Goal: Task Accomplishment & Management: Manage account settings

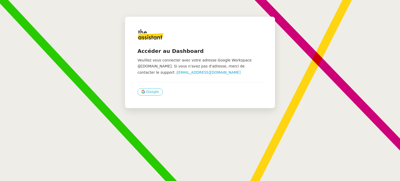
click at [152, 92] on span "Google" at bounding box center [152, 92] width 13 height 6
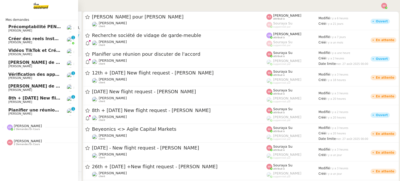
click at [40, 114] on span "Michael Khayat" at bounding box center [34, 113] width 53 height 3
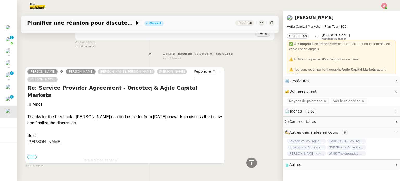
scroll to position [132, 0]
click at [33, 155] on span "•••" at bounding box center [31, 157] width 9 height 4
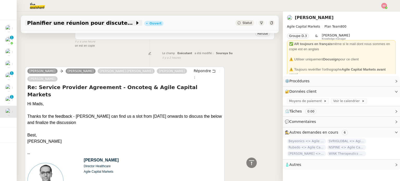
click at [121, 25] on span "Planifier une réunion pour discuter de l'accord" at bounding box center [81, 22] width 108 height 5
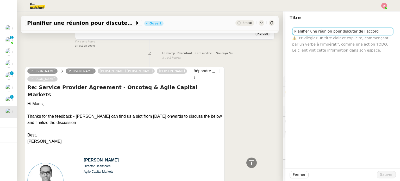
click at [338, 28] on input "Planifier une réunion pour discuter de l'accord" at bounding box center [342, 32] width 101 height 8
type input "Oncoteq <> Agile Capital Markets"
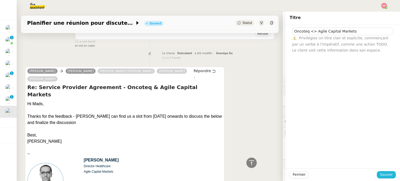
click at [386, 174] on span "Sauver" at bounding box center [386, 175] width 13 height 6
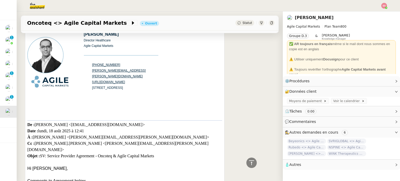
scroll to position [262, 0]
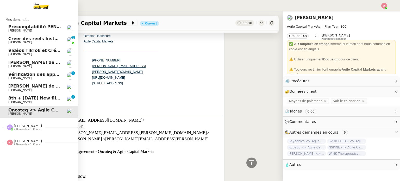
click at [54, 99] on span "8th + 17th September 2025 New flight request - Herman Kiafuca" at bounding box center [67, 98] width 118 height 5
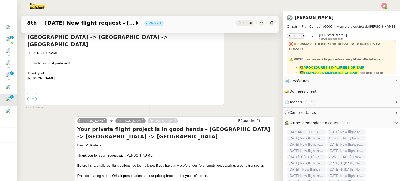
scroll to position [122, 0]
click at [243, 21] on span "Statut" at bounding box center [247, 23] width 10 height 4
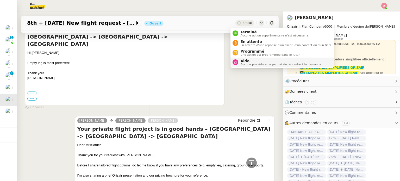
click at [245, 58] on li "Aide Aucune procédure ne permet de répondre à la demande." at bounding box center [282, 63] width 104 height 10
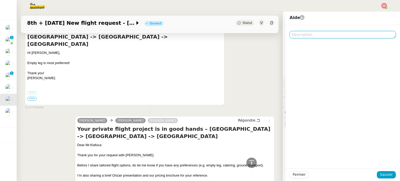
click at [303, 35] on textarea at bounding box center [343, 34] width 106 height 7
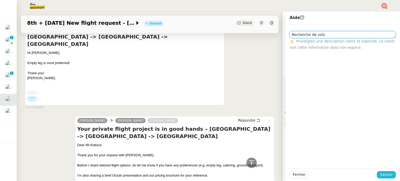
type textarea "Recherche de vols"
click at [386, 177] on span "Sauver" at bounding box center [386, 175] width 13 height 6
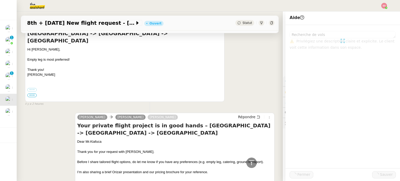
scroll to position [118, 0]
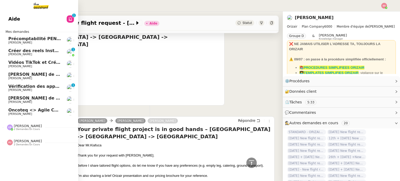
click at [40, 108] on span "Oncoteq <> Agile Capital Markets" at bounding box center [48, 110] width 80 height 5
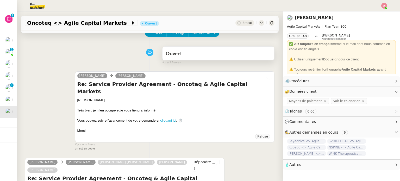
scroll to position [26, 0]
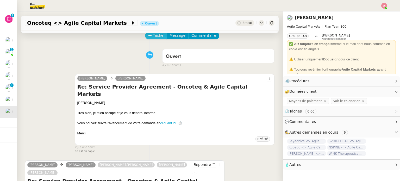
click at [157, 35] on span "Tâche" at bounding box center [158, 36] width 11 height 6
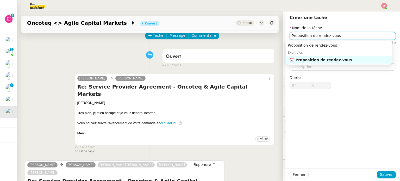
click at [320, 61] on div "📅 Proposition de rendez-vous" at bounding box center [340, 60] width 100 height 5
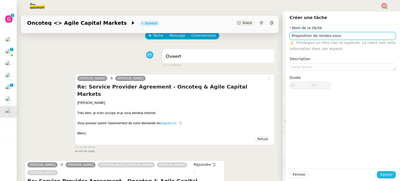
type input "Proposition de rendez-vous"
click at [383, 175] on span "Sauver" at bounding box center [386, 175] width 13 height 6
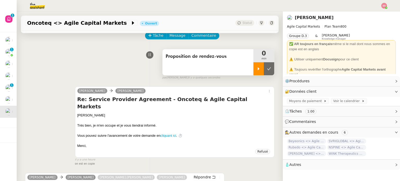
click at [256, 70] on icon at bounding box center [258, 69] width 4 height 4
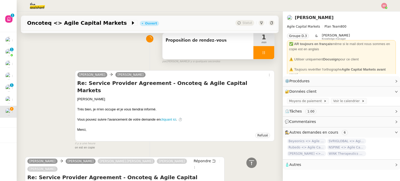
scroll to position [37, 0]
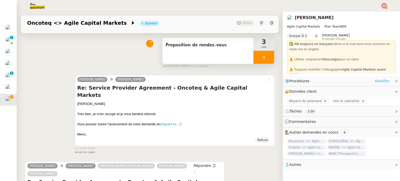
click at [378, 82] on link "Modifier" at bounding box center [382, 81] width 15 height 6
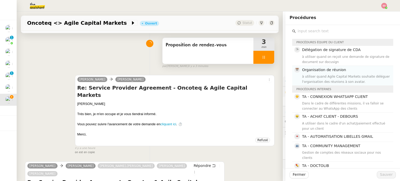
click at [324, 73] on div "Organisation de réunion à utiliser quand Agile Capital Markets souhaite délégue…" at bounding box center [346, 75] width 88 height 17
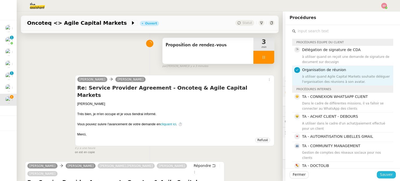
click at [383, 176] on span "Sauver" at bounding box center [386, 175] width 13 height 6
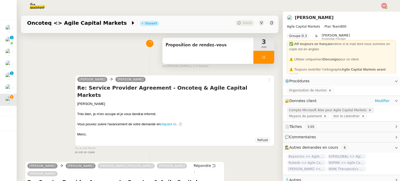
click at [302, 109] on span "Compte Microsoft Alex pour Agile Capital Markets" at bounding box center [328, 110] width 79 height 5
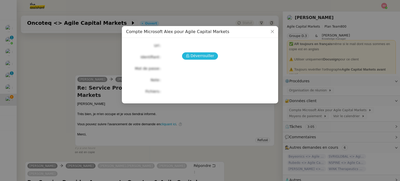
click at [187, 57] on icon at bounding box center [188, 56] width 4 height 4
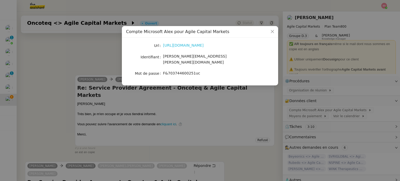
click at [191, 47] on link "https://www.office.com/?auth=2" at bounding box center [183, 45] width 41 height 4
click at [108, 90] on nz-modal-container "Compte Microsoft Alex pour Agile Capital Markets Url https://www.office.com/?au…" at bounding box center [200, 90] width 400 height 181
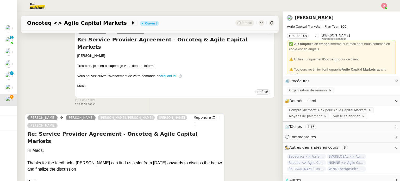
scroll to position [116, 0]
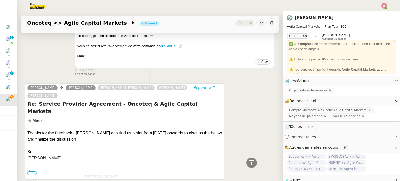
click at [193, 85] on span "Répondre" at bounding box center [201, 87] width 17 height 5
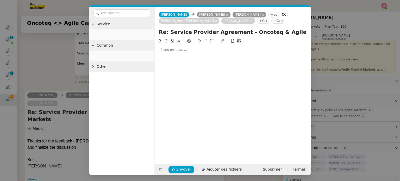
scroll to position [156, 0]
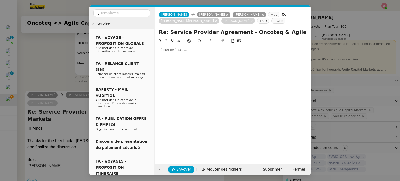
click at [193, 47] on div at bounding box center [233, 49] width 152 height 9
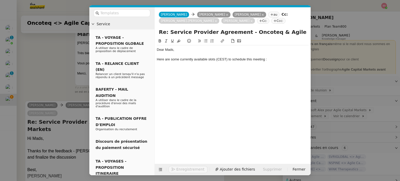
scroll to position [181, 0]
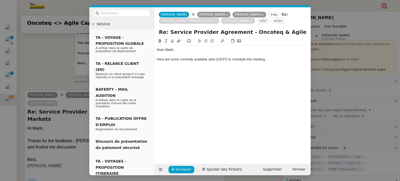
click at [208, 40] on button at bounding box center [206, 41] width 6 height 6
click at [69, 130] on nz-modal-container "Service TA - VOYAGE - PROPOSITION GLOBALE A utiliser dans le cadre de propositi…" at bounding box center [200, 90] width 400 height 181
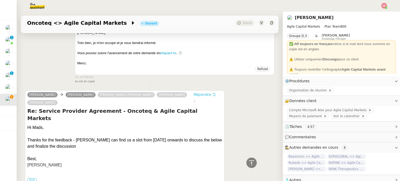
scroll to position [57, 0]
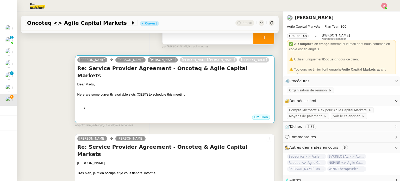
click at [183, 96] on div "Dear Mads, Here are some currently available slots (CEST) to schedule this meet…" at bounding box center [174, 96] width 195 height 29
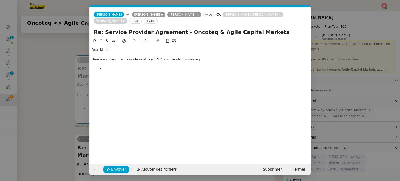
scroll to position [0, 11]
click at [134, 67] on li at bounding box center [203, 69] width 212 height 5
click at [118, 75] on li "Thursday Augsut 28th : 10am to noon | 2pm to 5pm" at bounding box center [203, 74] width 212 height 5
click at [0, 0] on lt-strong "us" at bounding box center [0, 0] width 0 height 0
click at [143, 79] on li "Friday August 29th :" at bounding box center [203, 78] width 212 height 5
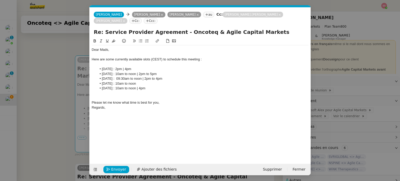
click at [126, 94] on div at bounding box center [200, 93] width 217 height 5
click at [118, 169] on span "Envoyer" at bounding box center [118, 169] width 15 height 6
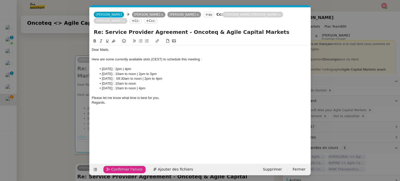
click at [121, 167] on span "Confirmer l'envoi" at bounding box center [126, 169] width 31 height 6
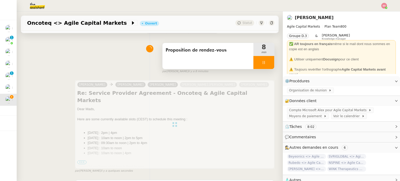
scroll to position [0, 0]
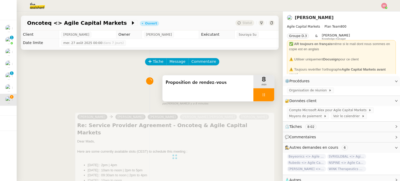
click at [264, 99] on div at bounding box center [263, 94] width 21 height 13
click at [274, 99] on button at bounding box center [274, 94] width 0 height 13
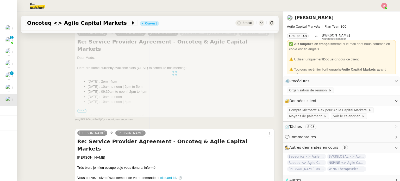
scroll to position [75, 0]
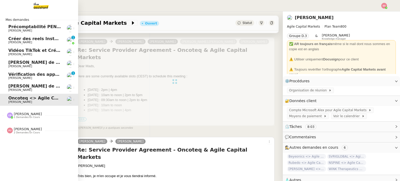
click at [25, 87] on span "Appel de suivi - Anthony Desseaux - ISELECTION" at bounding box center [62, 86] width 109 height 5
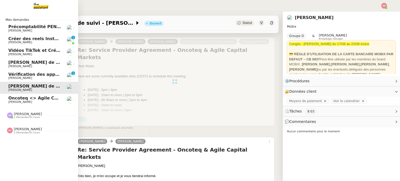
scroll to position [70, 0]
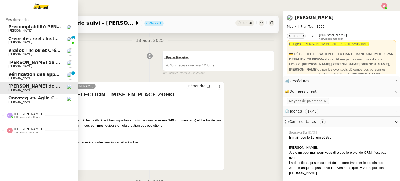
click at [28, 129] on span "Pauline Jennah" at bounding box center [28, 129] width 28 height 4
click at [28, 119] on div "Camille Barthès 1 demandes en cours" at bounding box center [39, 113] width 78 height 15
click at [28, 97] on span "Oncoteq <> Agile Capital Markets" at bounding box center [48, 98] width 80 height 5
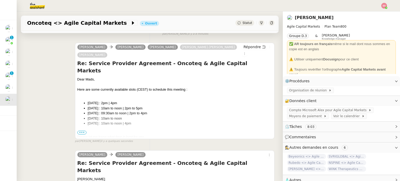
click at [244, 24] on span "Statut" at bounding box center [247, 23] width 10 height 4
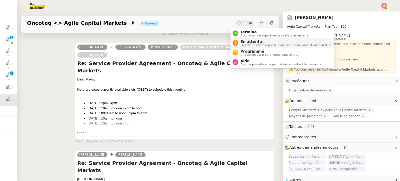
click at [244, 40] on span "En attente" at bounding box center [286, 42] width 92 height 4
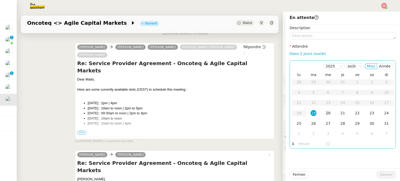
click at [321, 115] on td "20" at bounding box center [328, 113] width 15 height 10
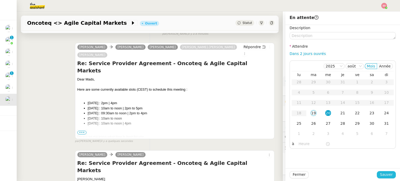
click at [380, 173] on span "Sauver" at bounding box center [386, 175] width 13 height 6
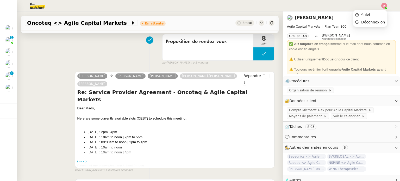
click at [385, 7] on img at bounding box center [384, 6] width 6 height 6
click at [374, 12] on li "Suivi" at bounding box center [370, 14] width 34 height 7
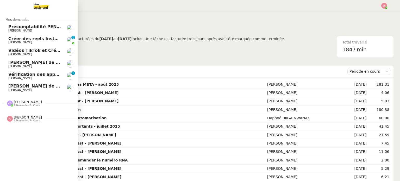
click at [34, 88] on span "Appel de suivi - Anthony Desseaux - ISELECTION" at bounding box center [62, 86] width 109 height 5
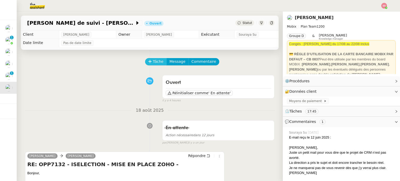
click at [148, 60] on button "Tâche" at bounding box center [156, 61] width 22 height 7
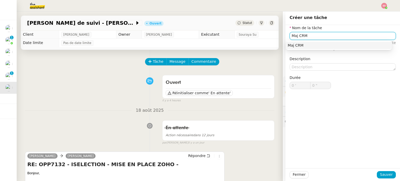
click at [331, 43] on div "Maj CRM" at bounding box center [339, 45] width 102 height 5
type input "Maj CRM"
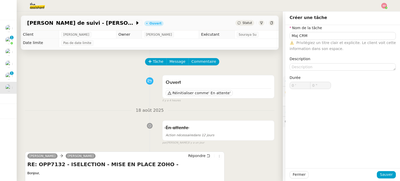
click at [388, 181] on div "Fermer Sauver" at bounding box center [342, 174] width 115 height 13
click at [388, 177] on span "Sauver" at bounding box center [386, 175] width 13 height 6
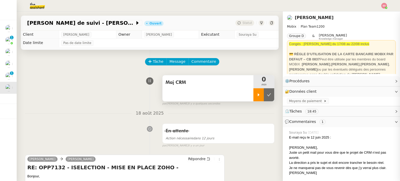
click at [256, 96] on icon at bounding box center [258, 95] width 4 height 4
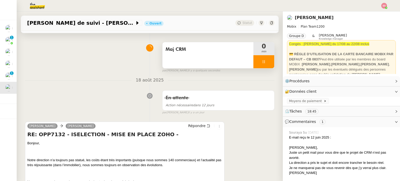
scroll to position [104, 0]
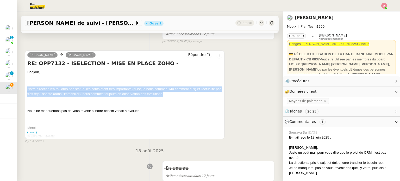
drag, startPoint x: 27, startPoint y: 88, endPoint x: 172, endPoint y: 96, distance: 145.2
click at [172, 96] on div "DESSEAUX, Anthony Alex Mobix Répondre RE: OPP7132 - ISELECTION - MISE EN PLACE …" at bounding box center [124, 95] width 199 height 89
copy span "Notre direction n’a toujours pas statué, les coûts étant très importants (puisq…"
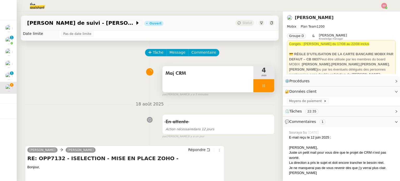
scroll to position [0, 0]
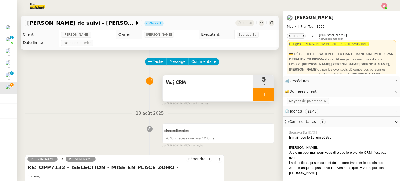
click at [262, 95] on div at bounding box center [263, 94] width 21 height 13
click at [267, 95] on icon at bounding box center [269, 95] width 4 height 4
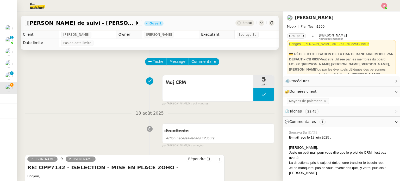
click at [242, 25] on span "Statut" at bounding box center [247, 23] width 10 height 4
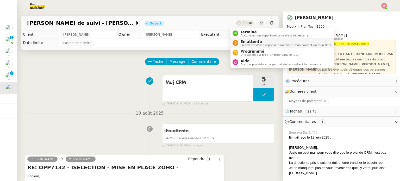
click at [245, 44] on span "En attente d'une réponse d'un client, d'un contact ou d'un tiers." at bounding box center [286, 45] width 92 height 3
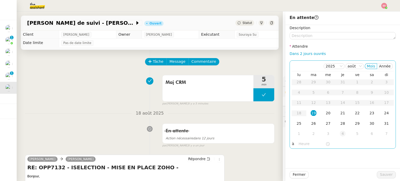
click at [339, 137] on td "4" at bounding box center [342, 134] width 15 height 10
click at [340, 133] on div "9" at bounding box center [343, 134] width 6 height 6
click at [340, 124] on div "30" at bounding box center [343, 124] width 6 height 6
click at [340, 131] on div "6" at bounding box center [343, 134] width 6 height 6
click at [340, 131] on div "4" at bounding box center [343, 134] width 6 height 6
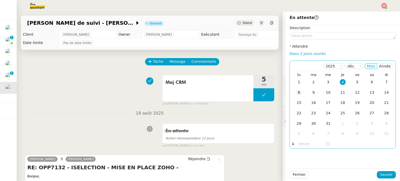
click at [296, 92] on div "8" at bounding box center [299, 93] width 6 height 6
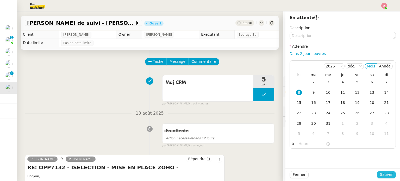
click at [377, 175] on button "Sauver" at bounding box center [386, 174] width 19 height 7
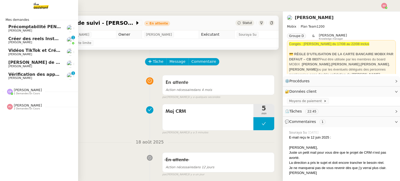
click at [33, 64] on span "Appel de suivi - Audrey Rameaux" at bounding box center [46, 62] width 77 height 5
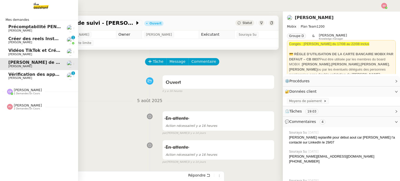
click at [22, 104] on span "Pauline Jennah" at bounding box center [28, 105] width 28 height 4
click at [30, 76] on span "Vérification des appels sortants - juillet 2025" at bounding box center [61, 74] width 106 height 5
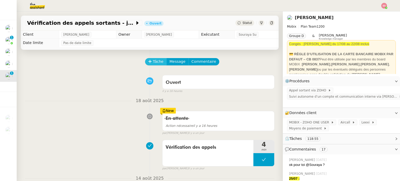
click at [153, 63] on span "Tâche" at bounding box center [158, 62] width 11 height 6
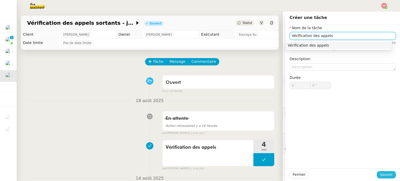
type input "Vérification des appels"
click at [389, 174] on button "Sauver" at bounding box center [386, 174] width 19 height 7
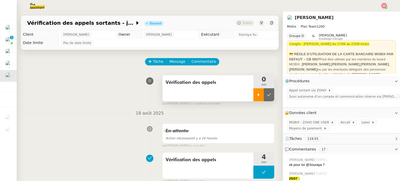
click at [253, 101] on div at bounding box center [258, 94] width 10 height 13
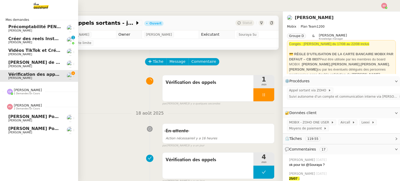
click at [48, 117] on span "Appel pour Guillaume Carmassi" at bounding box center [41, 116] width 66 height 5
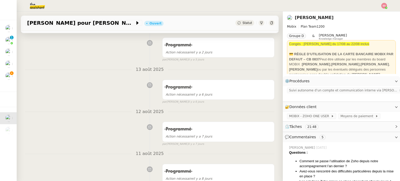
scroll to position [78, 0]
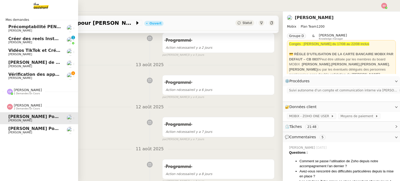
click at [33, 131] on span "Florian Parant" at bounding box center [34, 132] width 53 height 3
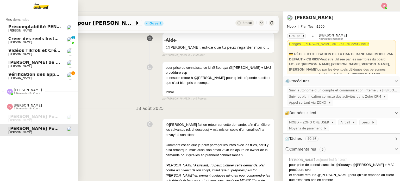
click at [39, 91] on span "Camille Barthès 1 demandes en cours" at bounding box center [24, 91] width 41 height 7
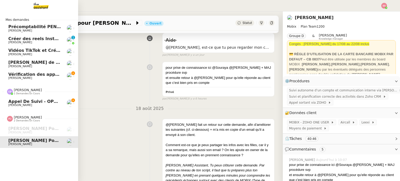
click at [40, 100] on span "Appel de suivi - OPP7178 - TEMPO COURTAGE" at bounding box center [62, 101] width 108 height 5
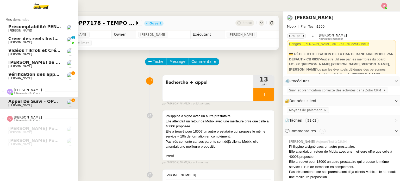
click at [28, 75] on span "Vérification des appels sortants - juillet 2025" at bounding box center [61, 74] width 106 height 5
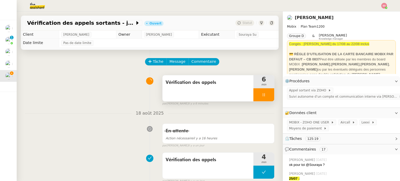
click at [263, 97] on div at bounding box center [263, 94] width 21 height 13
click at [267, 97] on icon at bounding box center [269, 95] width 4 height 4
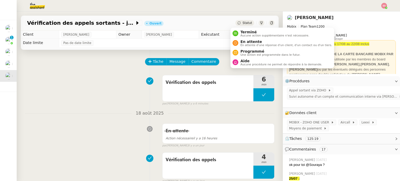
click at [243, 21] on span "Statut" at bounding box center [247, 23] width 10 height 4
click at [253, 63] on span "Aucune procédure ne permet de répondre à la demande." at bounding box center [281, 64] width 82 height 3
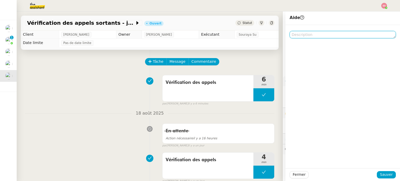
click at [302, 34] on textarea at bounding box center [343, 34] width 106 height 7
type textarea "o"
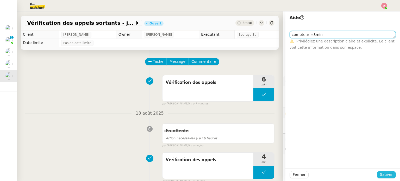
type textarea "compteur =3min"
click at [386, 172] on span "Sauver" at bounding box center [386, 175] width 13 height 6
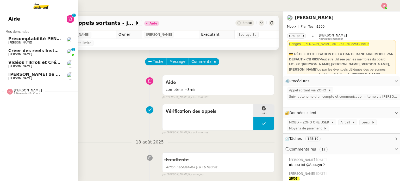
drag, startPoint x: 28, startPoint y: 74, endPoint x: 29, endPoint y: 67, distance: 6.3
click at [28, 74] on span "Appel de suivi - Audrey Rameaux" at bounding box center [46, 74] width 77 height 5
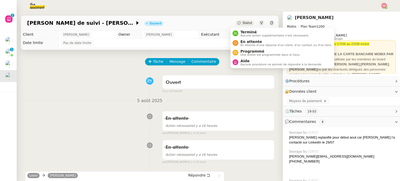
click at [239, 25] on div "Statut" at bounding box center [244, 23] width 19 height 6
click at [238, 40] on div "En attente En attente d'une réponse d'un client, d'un contact ou d'un tiers." at bounding box center [285, 43] width 94 height 7
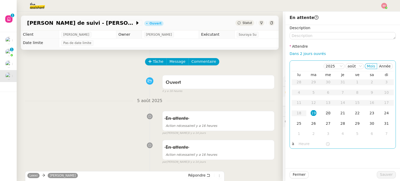
click at [325, 115] on div "20" at bounding box center [328, 113] width 6 height 6
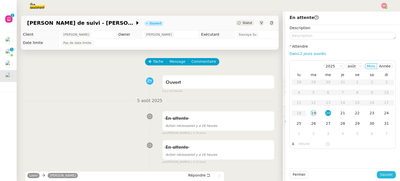
click at [383, 175] on span "Sauver" at bounding box center [386, 175] width 13 height 6
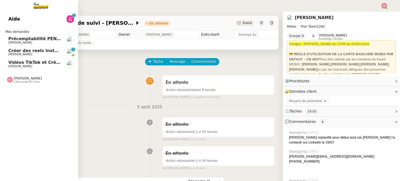
click at [24, 53] on span "Frédérique Albert" at bounding box center [20, 54] width 24 height 3
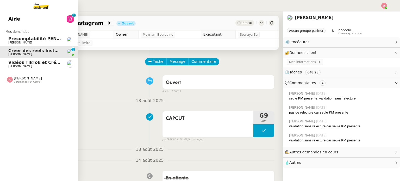
click at [23, 61] on span "Vidéos TikTok et Créatives META - août 2025" at bounding box center [60, 62] width 104 height 5
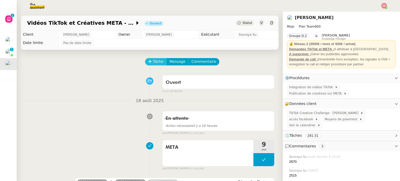
click at [148, 61] on icon at bounding box center [150, 62] width 4 height 4
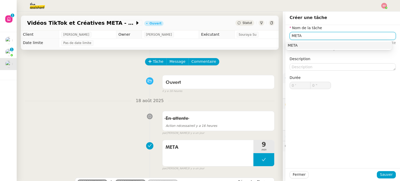
click at [293, 47] on div "META" at bounding box center [339, 45] width 102 height 5
type input "META"
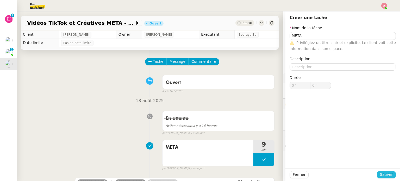
click at [387, 172] on span "Sauver" at bounding box center [386, 175] width 13 height 6
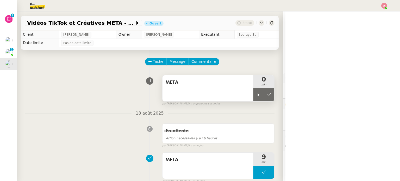
click at [253, 88] on div "0 min" at bounding box center [263, 81] width 21 height 13
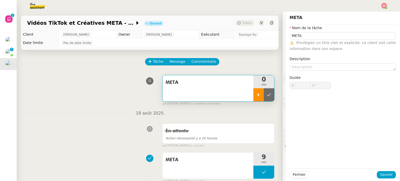
click at [253, 93] on div at bounding box center [258, 94] width 10 height 13
type input "META"
type input "0 '"
type input "0 ""
type input "META"
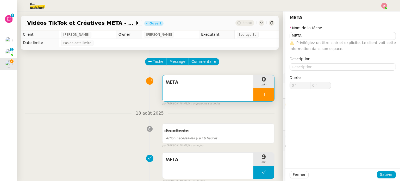
type input "0 '"
click at [380, 6] on div at bounding box center [200, 5] width 374 height 11
type input "1 ""
click at [384, 7] on img at bounding box center [384, 6] width 6 height 6
click at [374, 13] on li "Suivi" at bounding box center [370, 14] width 34 height 7
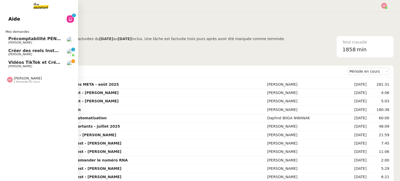
click at [28, 65] on span "Anthony Morcillo" at bounding box center [20, 66] width 24 height 3
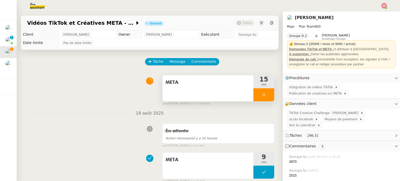
click at [265, 91] on div at bounding box center [263, 94] width 21 height 13
drag, startPoint x: 264, startPoint y: 94, endPoint x: 258, endPoint y: 93, distance: 6.0
click at [267, 95] on icon at bounding box center [269, 95] width 4 height 4
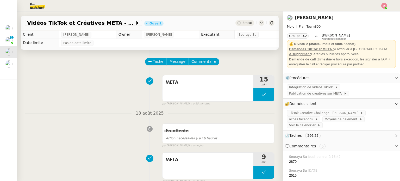
click at [384, 3] on img at bounding box center [384, 6] width 6 height 6
click at [377, 11] on li "Suivi" at bounding box center [370, 14] width 34 height 7
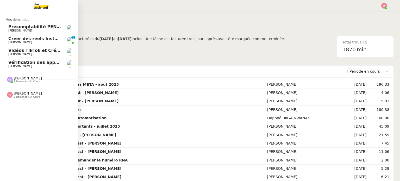
click at [52, 41] on span "Frédérique Albert" at bounding box center [34, 42] width 53 height 3
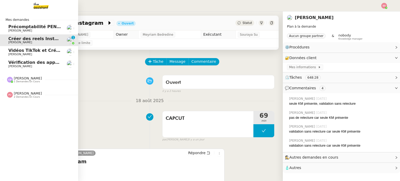
click at [48, 48] on span "Vidéos TikTok et Créatives META - août 2025" at bounding box center [60, 50] width 104 height 5
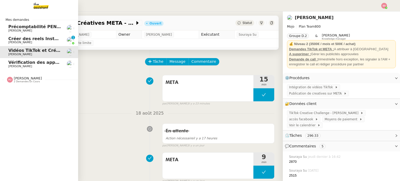
click at [23, 78] on span "Pauline Jennah" at bounding box center [28, 78] width 28 height 4
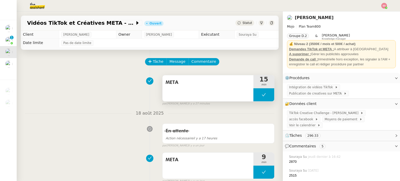
click at [262, 96] on icon at bounding box center [264, 95] width 4 height 4
click at [256, 96] on icon at bounding box center [258, 95] width 4 height 4
click at [268, 97] on div at bounding box center [263, 94] width 21 height 13
click at [268, 97] on button at bounding box center [269, 94] width 10 height 13
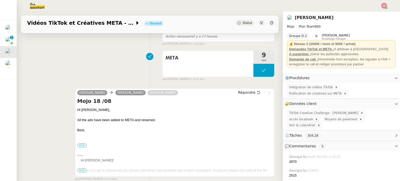
scroll to position [104, 0]
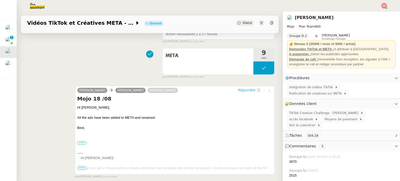
click at [246, 91] on span "Répondre" at bounding box center [246, 89] width 17 height 5
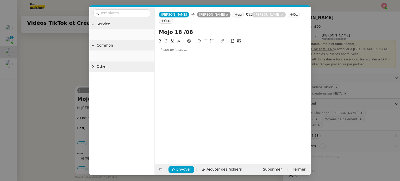
scroll to position [144, 0]
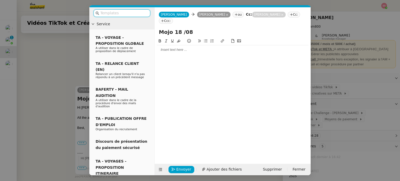
click at [169, 47] on div at bounding box center [233, 49] width 152 height 5
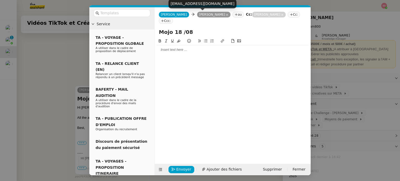
click at [226, 14] on icon at bounding box center [227, 15] width 3 height 3
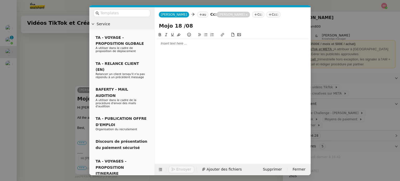
click at [197, 15] on nz-tag "au" at bounding box center [202, 15] width 11 height 6
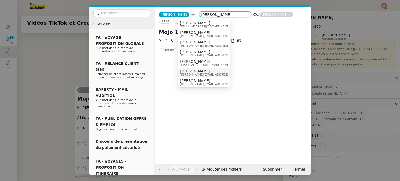
type input "anthony"
click at [198, 72] on span "Anthony Morcillo" at bounding box center [217, 71] width 74 height 4
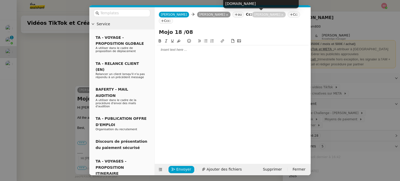
click at [281, 15] on icon at bounding box center [282, 15] width 2 height 2
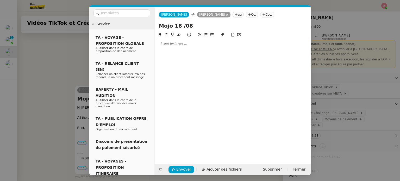
click at [179, 28] on input "Mojo 18 /08" at bounding box center [233, 26] width 148 height 8
type input "Mojo 19 /08"
click at [183, 46] on div at bounding box center [233, 43] width 152 height 5
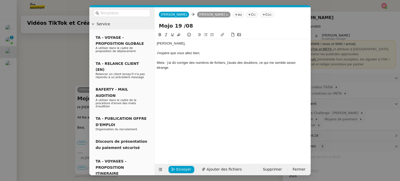
scroll to position [180, 0]
click at [183, 169] on span "Envoyer" at bounding box center [183, 169] width 15 height 6
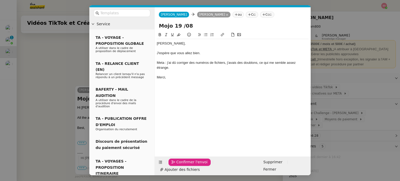
click at [183, 165] on span "Confirmer l'envoi" at bounding box center [191, 162] width 31 height 6
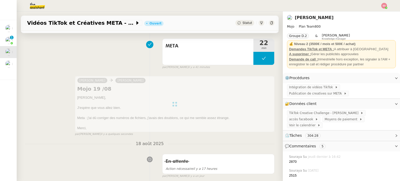
scroll to position [26, 0]
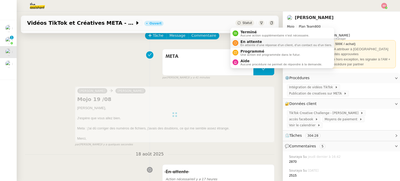
click at [241, 42] on span "En attente" at bounding box center [286, 42] width 92 height 4
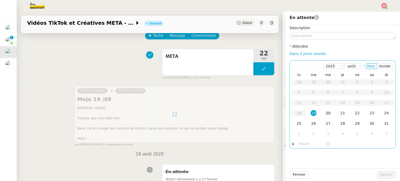
click at [324, 116] on td "20" at bounding box center [328, 113] width 15 height 10
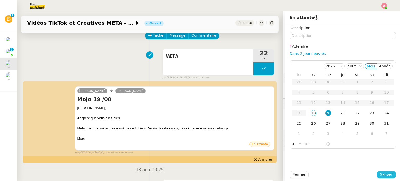
click at [381, 175] on span "Sauver" at bounding box center [386, 175] width 13 height 6
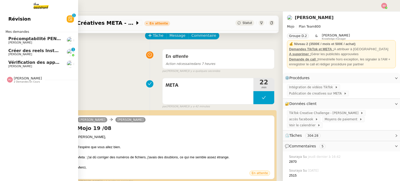
click at [34, 49] on span "Créer des reels Instagram" at bounding box center [38, 50] width 61 height 5
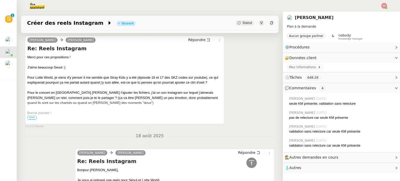
scroll to position [104, 0]
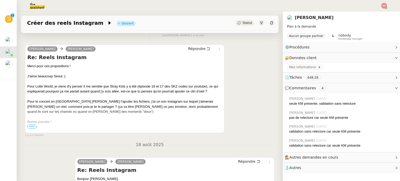
click at [32, 127] on span "•••" at bounding box center [31, 127] width 9 height 4
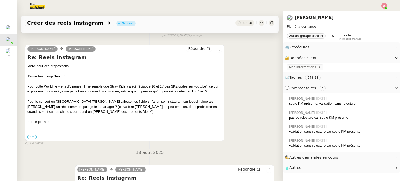
scroll to position [0, 0]
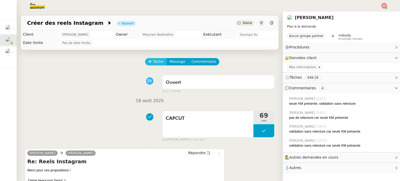
click at [156, 59] on button "Tâche" at bounding box center [156, 61] width 22 height 7
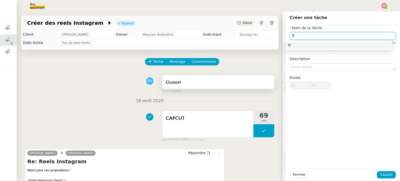
type input "T"
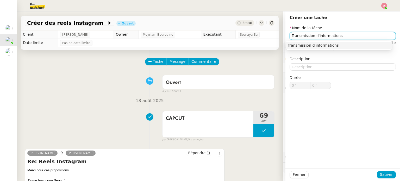
click at [321, 43] on div "Transmission d'informations" at bounding box center [339, 45] width 102 height 5
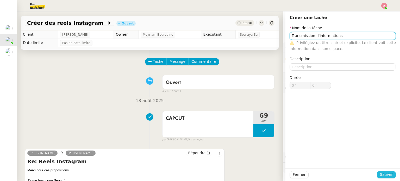
type input "Transmission d'informations"
click at [380, 176] on span "Sauver" at bounding box center [386, 175] width 13 height 6
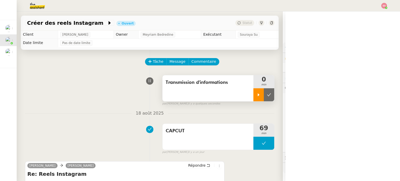
click at [253, 93] on div at bounding box center [258, 94] width 10 height 13
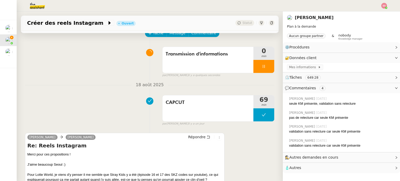
scroll to position [78, 0]
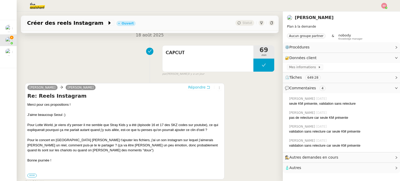
click at [193, 89] on span "Répondre" at bounding box center [196, 87] width 17 height 5
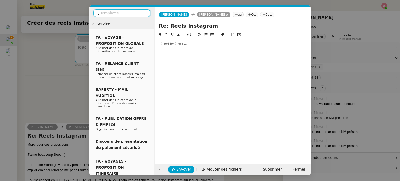
click at [175, 42] on div at bounding box center [233, 43] width 152 height 5
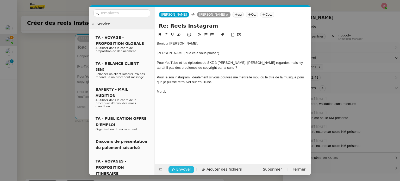
click at [175, 171] on button "Envoyer" at bounding box center [181, 169] width 26 height 7
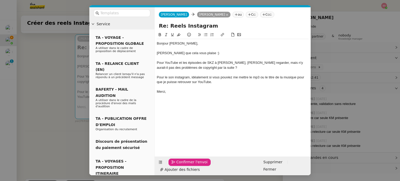
click at [178, 165] on span "Confirmer l'envoi" at bounding box center [191, 162] width 31 height 6
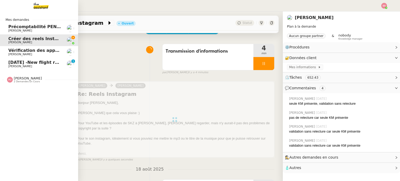
scroll to position [0, 0]
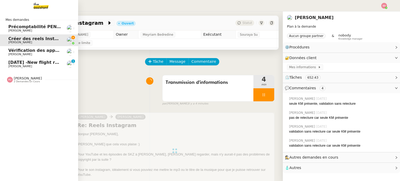
click at [41, 66] on span "Louis Frei" at bounding box center [34, 66] width 53 height 3
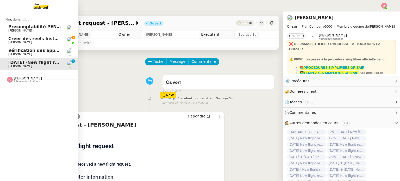
click at [32, 43] on span "Frédérique Albert" at bounding box center [34, 42] width 53 height 3
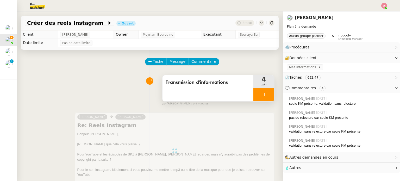
click at [265, 93] on div at bounding box center [263, 94] width 21 height 13
click at [265, 93] on button at bounding box center [269, 94] width 10 height 13
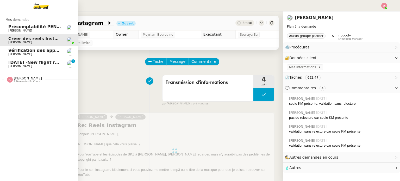
click at [31, 59] on link "23rd August 2025 -New flight request - Rayan Gaouaoui Louis Frei 0 1 2 3 4 5 6 …" at bounding box center [39, 64] width 78 height 12
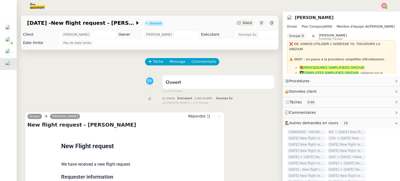
click at [385, 5] on img at bounding box center [384, 6] width 6 height 6
click at [374, 14] on li "Suivi" at bounding box center [370, 14] width 34 height 7
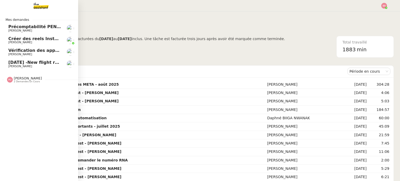
drag, startPoint x: 33, startPoint y: 50, endPoint x: 61, endPoint y: 46, distance: 28.4
click at [33, 50] on span "Vérification des appels sortants - juillet 2025" at bounding box center [61, 50] width 106 height 5
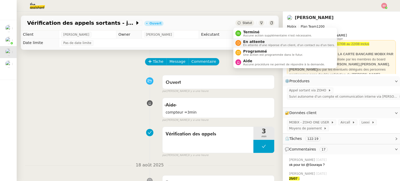
click at [244, 41] on span "En attente" at bounding box center [289, 42] width 92 height 4
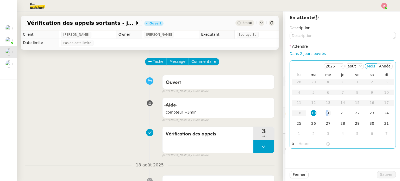
click at [325, 114] on div "20" at bounding box center [328, 113] width 6 height 6
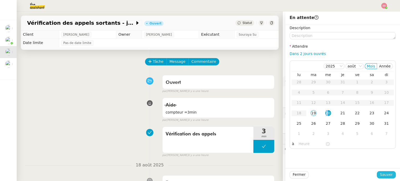
click at [381, 173] on span "Sauver" at bounding box center [386, 175] width 13 height 6
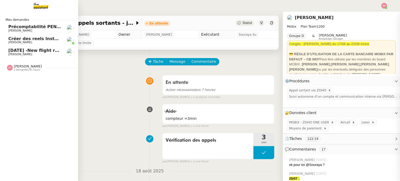
click at [35, 62] on span "Pauline Jennah 2 demandes en cours" at bounding box center [41, 65] width 78 height 11
click at [41, 52] on span "23rd August 2025 -New flight request - Rayan Gaouaoui" at bounding box center [61, 50] width 106 height 5
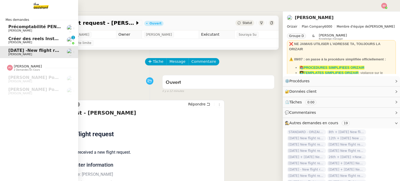
click at [20, 35] on link "Créer des reels Instagram Frédérique Albert 0 1 2 3 4 5 6 7 8 9" at bounding box center [39, 40] width 78 height 12
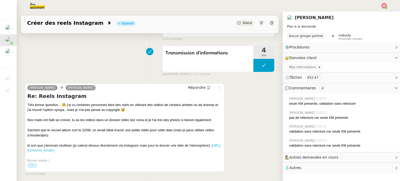
scroll to position [104, 0]
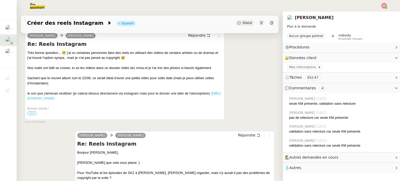
click at [29, 114] on span "•••" at bounding box center [31, 113] width 9 height 4
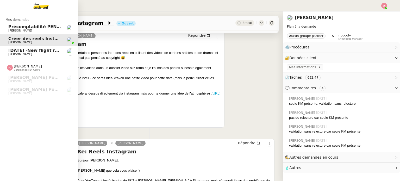
click at [27, 51] on span "23rd August 2025 -New flight request - Rayan Gaouaoui" at bounding box center [61, 50] width 106 height 5
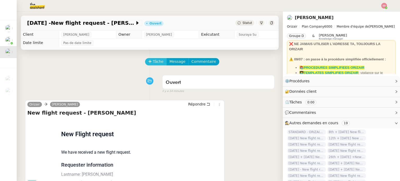
click at [153, 64] on span "Tâche" at bounding box center [158, 62] width 11 height 6
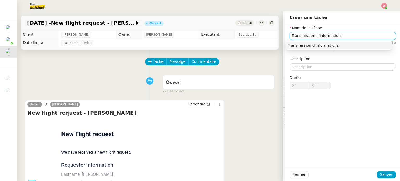
click at [307, 44] on div "Transmission d'informations" at bounding box center [339, 45] width 102 height 5
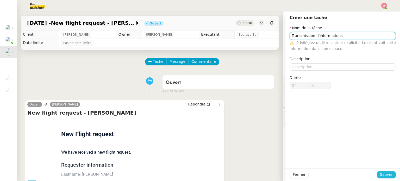
type input "Transmission d'informations"
click at [385, 176] on span "Sauver" at bounding box center [386, 175] width 13 height 6
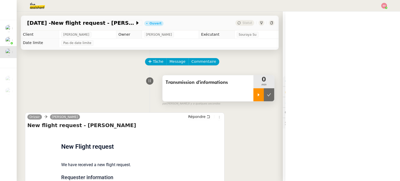
click at [256, 96] on div at bounding box center [258, 94] width 10 height 13
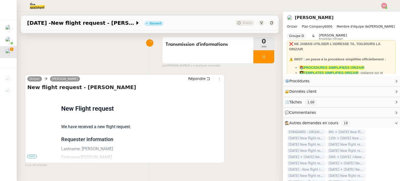
scroll to position [70, 0]
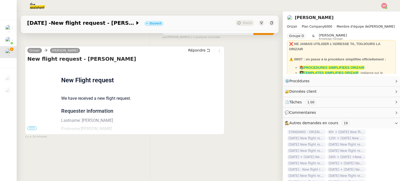
click at [30, 126] on span "•••" at bounding box center [31, 128] width 9 height 4
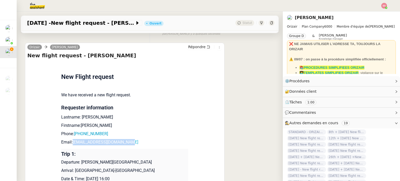
drag, startPoint x: 129, startPoint y: 144, endPoint x: 70, endPoint y: 144, distance: 58.3
click at [70, 144] on p "Email: rayan.gaouaoui00@gmail.com" at bounding box center [124, 142] width 127 height 6
copy link "rayan.gaouaoui00@gmail.com"
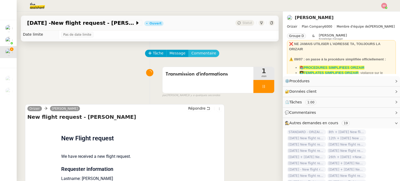
scroll to position [0, 0]
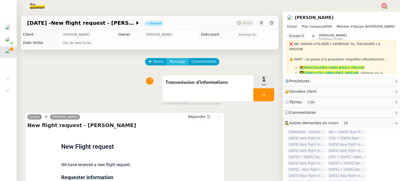
click at [178, 62] on span "Message" at bounding box center [178, 62] width 16 height 6
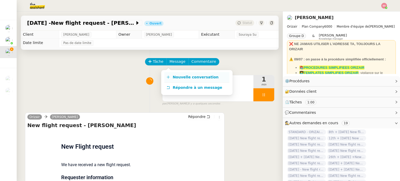
click at [186, 73] on link "Nouvelle conversation" at bounding box center [196, 77] width 65 height 10
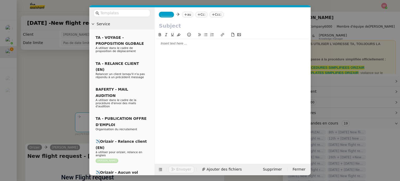
click at [183, 12] on div "_______ au Cc: Ccc:" at bounding box center [233, 14] width 156 height 15
click at [186, 14] on nz-tag "au" at bounding box center [187, 15] width 11 height 6
paste input "rayan.gaouaoui00@gmail.com"
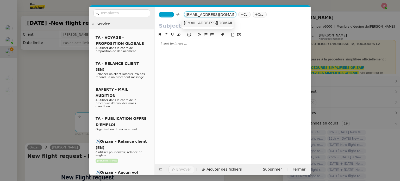
type input "rayan.gaouaoui00@gmail.com"
drag, startPoint x: 198, startPoint y: 24, endPoint x: 202, endPoint y: 24, distance: 3.6
click at [198, 25] on span "rayan.gaouaoui00@gmail.com" at bounding box center [216, 23] width 64 height 4
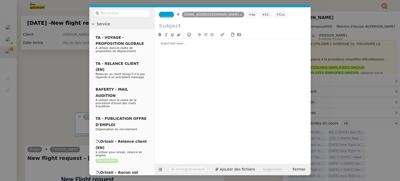
click at [274, 12] on nz-tag "Ccc:" at bounding box center [281, 15] width 14 height 6
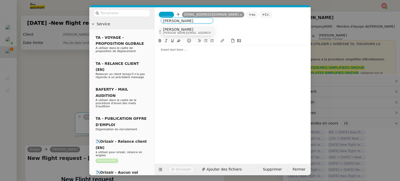
type input "Louis Frei"
click at [198, 31] on div "Louis Frei louis@orizair.com" at bounding box center [187, 30] width 48 height 7
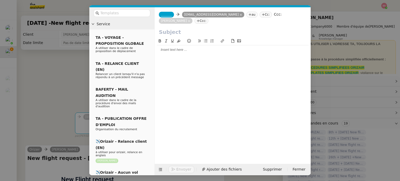
click at [170, 15] on span "_______" at bounding box center [166, 15] width 11 height 4
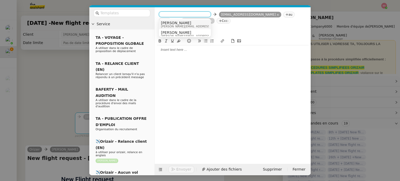
click at [191, 23] on span "Josephine" at bounding box center [198, 23] width 74 height 4
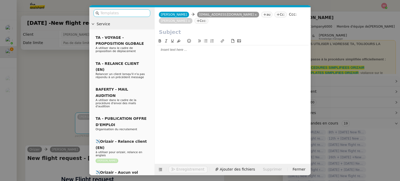
click at [137, 13] on input "text" at bounding box center [123, 13] width 47 height 6
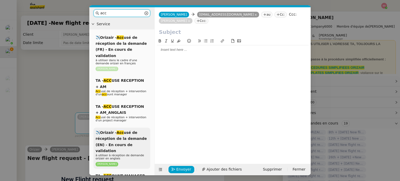
type input "acc"
click at [122, 138] on span "✈️Orizair - Acc usé de réception de la demande (EN) - En cours de validation" at bounding box center [121, 141] width 51 height 22
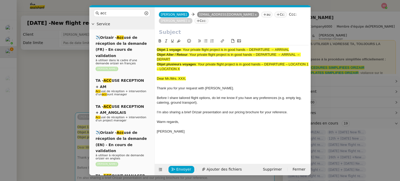
drag, startPoint x: 183, startPoint y: 50, endPoint x: 299, endPoint y: 46, distance: 116.2
click at [299, 46] on div "Objet 1 voyage : Your private flight project is in good hands – DEPARTURE → ARR…" at bounding box center [233, 93] width 152 height 96
copy span "Your private flight project is in good hands – DEPARTURE → ARRIVAL"
click at [227, 23] on div "Josephine Josephine rayan.gaouaoui00@gmail.com rayan.gaouaoui00@gmail.com au Cc…" at bounding box center [233, 17] width 156 height 21
click at [212, 31] on input "text" at bounding box center [233, 32] width 148 height 8
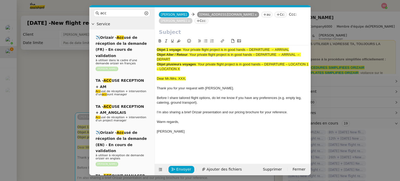
paste input "Your private flight project is in good hands – DEPARTURE → ARRIVAL"
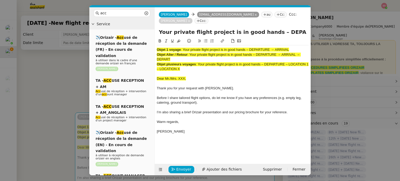
scroll to position [0, 24]
type input "Your private flight project is in good hands – DEPARTURE → ARRIVAL"
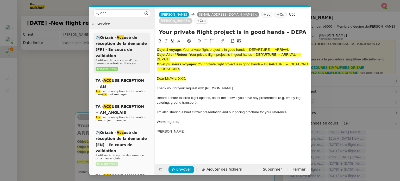
drag, startPoint x: 186, startPoint y: 71, endPoint x: 147, endPoint y: 45, distance: 46.6
click at [147, 45] on nz-layout "acc Service ✈️Orizair - Acc usé de réception de la demande (FR) - En cours de v…" at bounding box center [199, 91] width 221 height 168
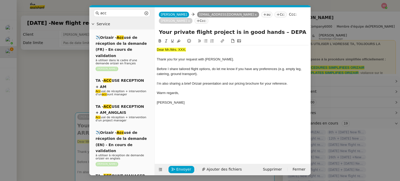
click at [37, 128] on nz-modal-container "acc Service ✈️Orizair - Acc usé de réception de la demande (FR) - En cours de v…" at bounding box center [200, 90] width 400 height 181
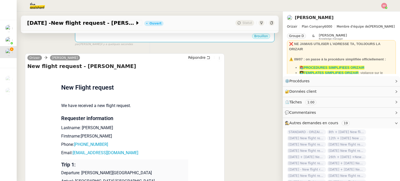
scroll to position [234, 0]
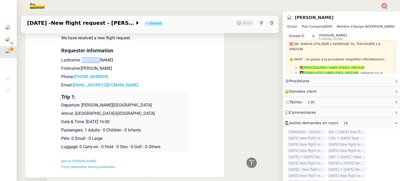
drag, startPoint x: 88, startPoint y: 54, endPoint x: 79, endPoint y: 53, distance: 8.9
click at [79, 57] on p "Lastname: Gaouaoui" at bounding box center [124, 60] width 127 height 6
copy p "Gaouaoui"
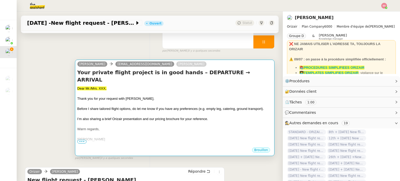
scroll to position [52, 0]
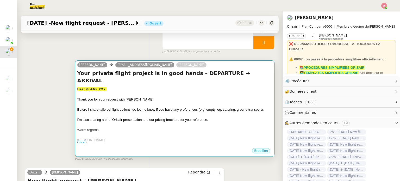
click at [130, 112] on div at bounding box center [174, 114] width 195 height 5
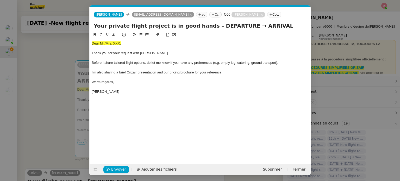
scroll to position [0, 16]
click at [110, 41] on div "Dear Mr./Mrs. XXX," at bounding box center [200, 43] width 217 height 5
click at [112, 36] on icon at bounding box center [114, 34] width 4 height 3
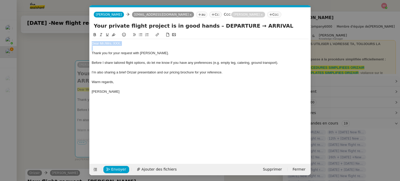
click at [124, 45] on div "Dear Mr./Mrs. XXX," at bounding box center [200, 43] width 217 height 5
drag, startPoint x: 125, startPoint y: 45, endPoint x: 104, endPoint y: 42, distance: 20.4
click at [104, 42] on div "Dear Mr./Mrs. XXX," at bounding box center [200, 43] width 217 height 5
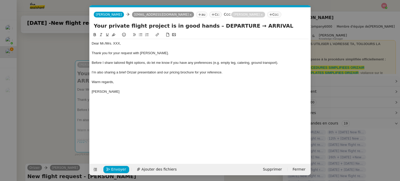
scroll to position [0, 0]
click at [149, 168] on span "Ajouter des fichiers" at bounding box center [158, 169] width 35 height 6
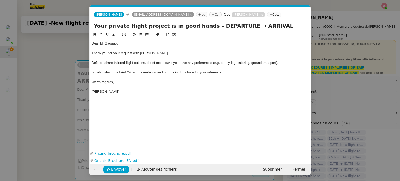
click at [58, 89] on nz-modal-container "acc Service ✈️Orizair - Acc usé de réception de la demande (FR) - En cours de v…" at bounding box center [200, 90] width 400 height 181
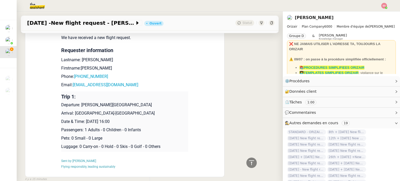
scroll to position [260, 0]
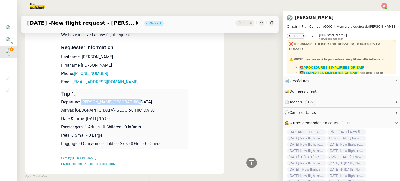
drag, startPoint x: 79, startPoint y: 95, endPoint x: 130, endPoint y: 98, distance: 51.1
click at [130, 99] on p "Departure: Houari Boumediene Airport" at bounding box center [124, 102] width 127 height 6
copy p "Houari Boumediene Airport"
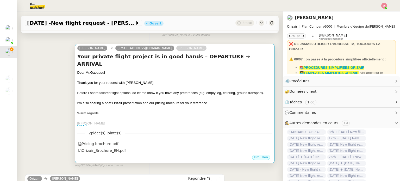
scroll to position [78, 0]
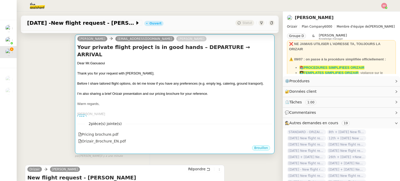
click at [192, 82] on span "Before I share tailored flight options, do let me know if you have any preferen…" at bounding box center [170, 84] width 186 height 4
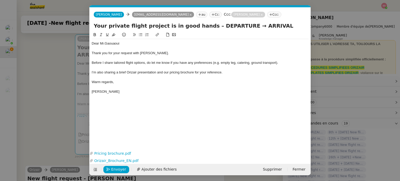
scroll to position [0, 16]
drag, startPoint x: 236, startPoint y: 27, endPoint x: 207, endPoint y: 24, distance: 29.0
click at [207, 24] on input "Your private flight project is in good hands – DEPARTURE → ARRIVAL" at bounding box center [200, 26] width 213 height 8
paste input "Houari Boumediene Airport"
type input "Your private flight project is in good hands – Houari Boumediene Airport→ ARRIV…"
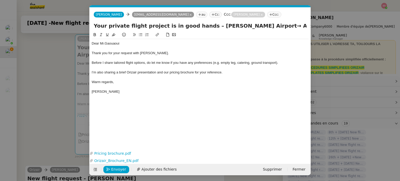
click at [63, 78] on nz-modal-container "acc Service ✈️Orizair - Acc usé de réception de la demande (FR) - En cours de v…" at bounding box center [200, 90] width 400 height 181
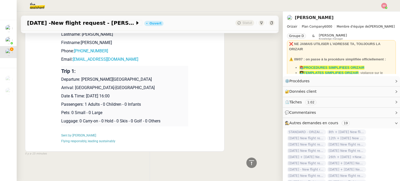
scroll to position [286, 0]
drag, startPoint x: 106, startPoint y: 84, endPoint x: 72, endPoint y: 83, distance: 34.1
click at [72, 85] on p "Arrival: Paris-Orly Airport" at bounding box center [124, 88] width 127 height 6
copy p "Paris-Orly Airport"
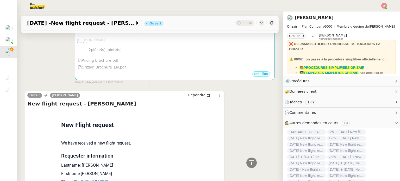
scroll to position [104, 0]
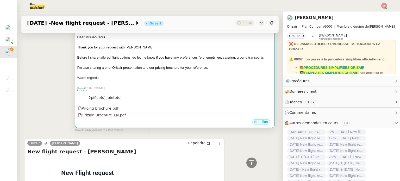
click at [170, 74] on div at bounding box center [174, 72] width 195 height 5
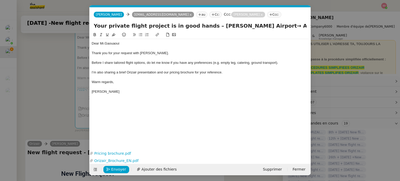
scroll to position [0, 16]
drag, startPoint x: 281, startPoint y: 25, endPoint x: 304, endPoint y: 28, distance: 22.3
click at [304, 28] on input "Your private flight project is in good hands – Houari Boumediene Airport→ ARRIV…" at bounding box center [200, 26] width 213 height 8
paste input "Paris-Orly Airport"
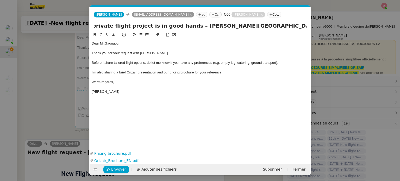
click at [256, 26] on input "Your private flight project is in good hands – Houari Boumediene Airport→ Paris…" at bounding box center [200, 26] width 213 height 8
drag, startPoint x: 209, startPoint y: 26, endPoint x: 93, endPoint y: 29, distance: 115.9
click at [93, 29] on div "Your private flight project is in good hands – Houari Boumediene Airport → Pari…" at bounding box center [200, 27] width 221 height 10
type input "Your private flight project is in good hands – Houari Boumediene Airport → Pari…"
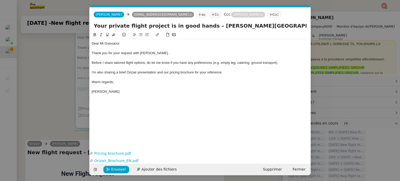
click at [151, 79] on div at bounding box center [200, 77] width 217 height 5
click at [116, 170] on span "Envoyer" at bounding box center [118, 169] width 15 height 6
click at [116, 170] on span "Confirmer l'envoi" at bounding box center [126, 169] width 31 height 6
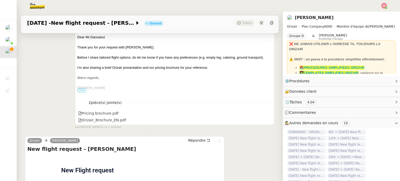
scroll to position [52, 0]
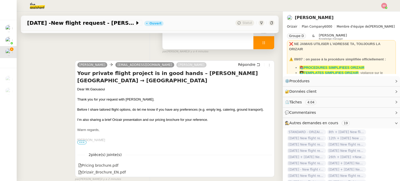
click at [261, 48] on div at bounding box center [263, 42] width 21 height 13
click at [264, 48] on button at bounding box center [269, 42] width 10 height 13
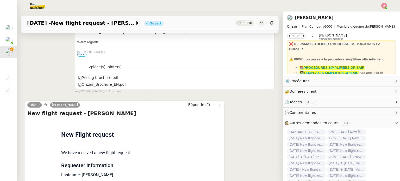
scroll to position [208, 0]
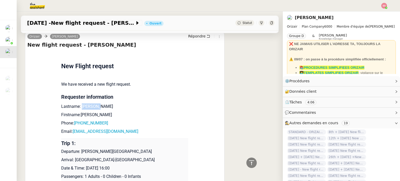
drag, startPoint x: 102, startPoint y: 105, endPoint x: 78, endPoint y: 106, distance: 24.5
click at [78, 106] on p "Lastname: Gaouaoui" at bounding box center [124, 106] width 127 height 6
copy p "Gaouaoui"
drag, startPoint x: 87, startPoint y: 118, endPoint x: 77, endPoint y: 116, distance: 10.5
click at [77, 116] on p "Firstname:Rayan" at bounding box center [124, 115] width 127 height 6
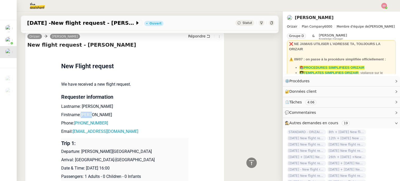
copy p "Rayan"
drag, startPoint x: 109, startPoint y: 124, endPoint x: 75, endPoint y: 126, distance: 33.9
click at [75, 126] on p "Phone: +213561415119" at bounding box center [124, 123] width 127 height 6
copy link "213561415119"
drag, startPoint x: 126, startPoint y: 132, endPoint x: 71, endPoint y: 133, distance: 55.2
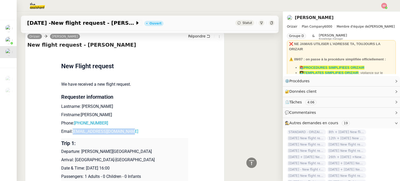
click at [71, 133] on p "Email: rayan.gaouaoui00@gmail.com" at bounding box center [124, 131] width 127 height 6
copy link "rayan.gaouaoui00@gmail.com"
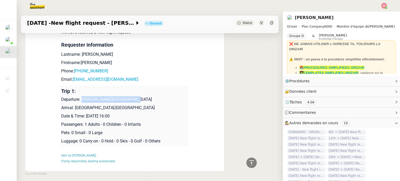
drag, startPoint x: 79, startPoint y: 101, endPoint x: 136, endPoint y: 99, distance: 56.5
click at [136, 99] on p "Departure: Houari Boumediene Airport" at bounding box center [124, 99] width 127 height 6
drag, startPoint x: 108, startPoint y: 108, endPoint x: 72, endPoint y: 107, distance: 35.4
click at [72, 107] on p "Arrival: Paris-Orly Airport" at bounding box center [124, 108] width 127 height 6
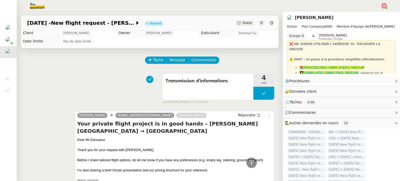
scroll to position [0, 0]
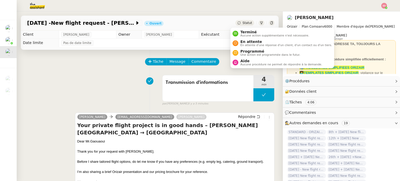
drag, startPoint x: 236, startPoint y: 24, endPoint x: 237, endPoint y: 28, distance: 4.0
click at [236, 24] on div "Statut" at bounding box center [244, 23] width 19 height 6
click at [237, 42] on icon at bounding box center [235, 42] width 3 height 3
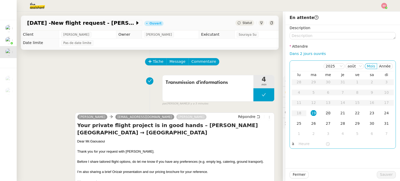
click at [325, 114] on div "20" at bounding box center [328, 113] width 6 height 6
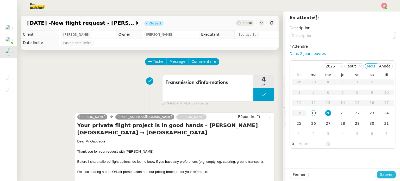
drag, startPoint x: 377, startPoint y: 173, endPoint x: 373, endPoint y: 172, distance: 4.5
click at [378, 173] on button "Sauver" at bounding box center [386, 174] width 19 height 7
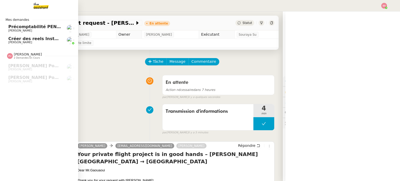
click at [36, 30] on span "Paul WEIBEL" at bounding box center [34, 30] width 53 height 3
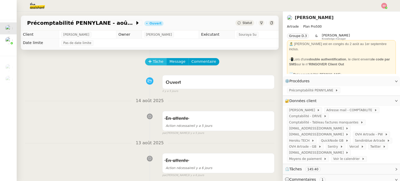
click at [153, 62] on span "Tâche" at bounding box center [158, 62] width 11 height 6
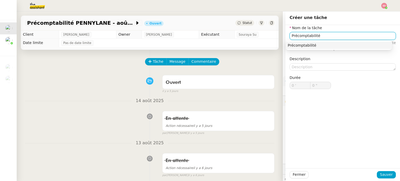
click at [300, 46] on div "Précomptabilité" at bounding box center [339, 45] width 102 height 5
type input "Précomptabilité"
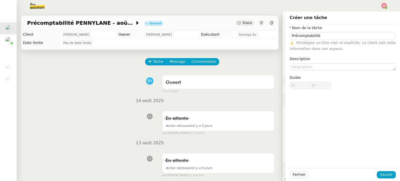
click at [383, 171] on div "Fermer Sauver" at bounding box center [343, 174] width 106 height 7
click at [383, 172] on span "Sauver" at bounding box center [386, 175] width 13 height 6
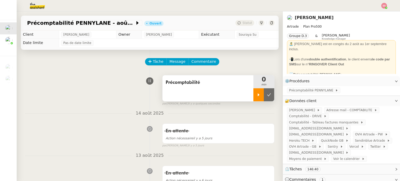
click at [256, 97] on icon at bounding box center [258, 95] width 4 height 4
click at [307, 111] on span "PENNYLANE - André" at bounding box center [303, 110] width 28 height 5
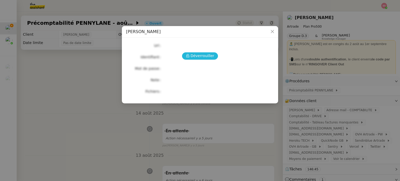
click at [195, 55] on span "Déverrouiller" at bounding box center [203, 56] width 24 height 6
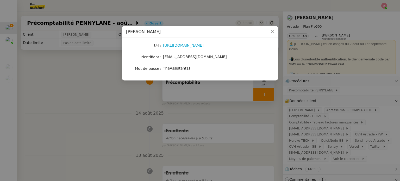
click at [177, 69] on span "TheAssistant1!" at bounding box center [176, 68] width 27 height 4
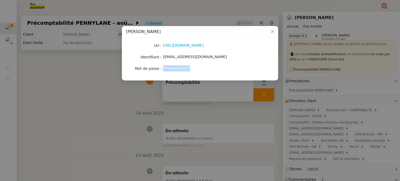
click at [177, 69] on span "TheAssistant1!" at bounding box center [176, 68] width 27 height 4
click at [130, 111] on nz-modal-container "PENNYLANE - André Url https://www.pennylane.com/fr Identifiant andregiovanetti0…" at bounding box center [200, 90] width 400 height 181
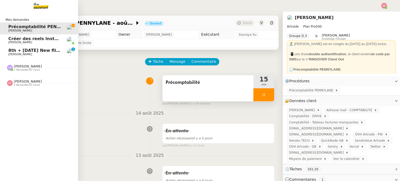
click at [30, 54] on span "Louis Frei" at bounding box center [34, 54] width 53 height 3
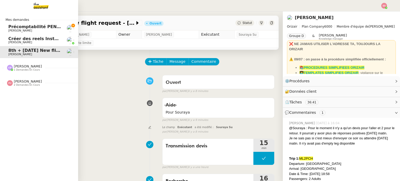
click at [56, 25] on span "Précomptabilité PENNYLANE - août 2025" at bounding box center [55, 26] width 95 height 5
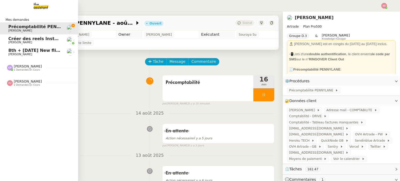
click at [24, 52] on span "8th + 17th September 2025 New flight request - Herman Kiafuca" at bounding box center [67, 50] width 118 height 5
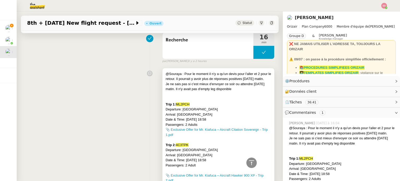
scroll to position [78, 0]
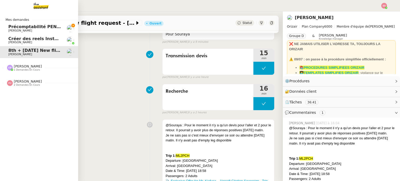
click at [22, 31] on span "Paul WEIBEL" at bounding box center [20, 30] width 24 height 3
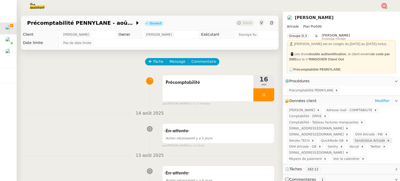
click at [355, 138] on span "Sendinblue Artrade" at bounding box center [371, 140] width 32 height 5
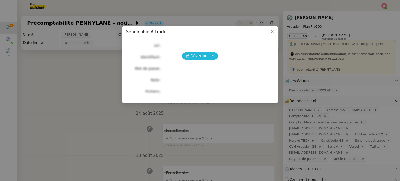
click at [189, 56] on icon at bounding box center [187, 55] width 3 height 3
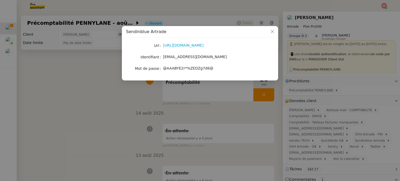
click at [126, 91] on nz-modal-container "Sendinblue Artrade Url https://app.sendinblue.com Identifiant marketing@artrade…" at bounding box center [200, 90] width 400 height 181
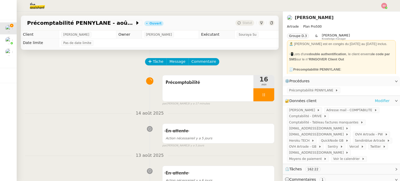
click at [380, 102] on link "Modifier" at bounding box center [382, 101] width 15 height 6
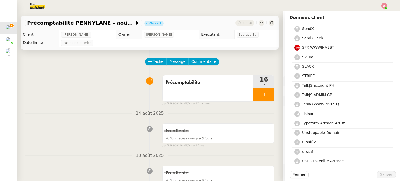
scroll to position [1458, 0]
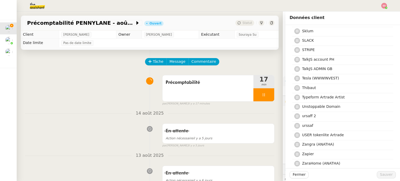
click at [312, 170] on h4 "Zendesk" at bounding box center [346, 173] width 88 height 6
click at [384, 176] on span "Sauver" at bounding box center [386, 175] width 13 height 6
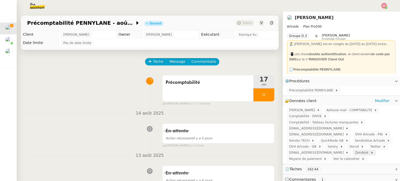
click at [355, 150] on span "Zendesk" at bounding box center [362, 152] width 15 height 5
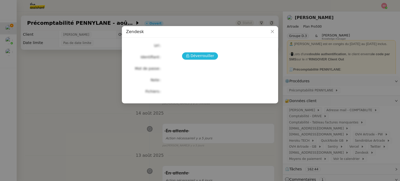
click at [210, 58] on span "Déverrouiller" at bounding box center [203, 56] width 24 height 6
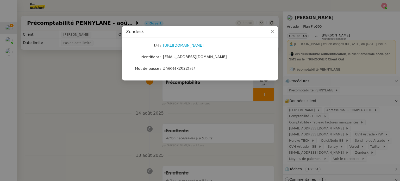
click at [229, 104] on nz-modal-container "Zendesk Url https://www.zendesk.fr Identifiant gb@artrade.app Mot de passe Zned…" at bounding box center [200, 90] width 400 height 181
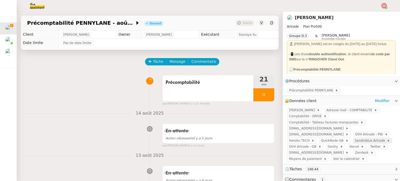
click at [355, 138] on span "Sendinblue Artrade" at bounding box center [371, 140] width 32 height 5
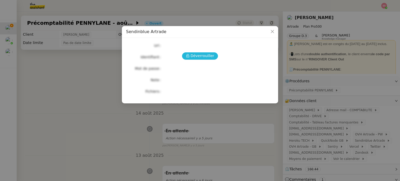
click at [200, 58] on span "Déverrouiller" at bounding box center [203, 56] width 24 height 6
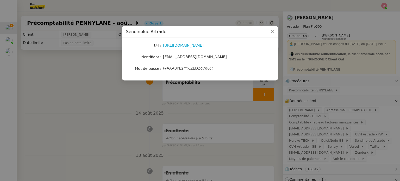
click at [183, 57] on span "marketing@artrade.app" at bounding box center [195, 57] width 64 height 4
drag, startPoint x: 195, startPoint y: 46, endPoint x: 178, endPoint y: 56, distance: 20.4
click at [178, 56] on span "marketing@artrade.app" at bounding box center [195, 57] width 64 height 4
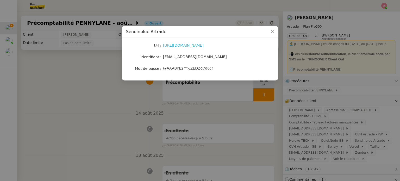
click at [186, 45] on link "https://app.sendinblue.com" at bounding box center [183, 45] width 41 height 4
drag, startPoint x: 136, startPoint y: 95, endPoint x: 279, endPoint y: 80, distance: 143.6
click at [138, 95] on nz-modal-container "Sendinblue Artrade Url https://app.sendinblue.com Identifiant marketing@artrade…" at bounding box center [200, 90] width 400 height 181
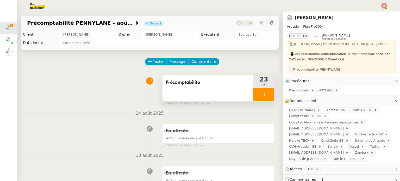
click at [262, 97] on icon at bounding box center [264, 95] width 4 height 4
click at [267, 97] on icon at bounding box center [269, 95] width 4 height 4
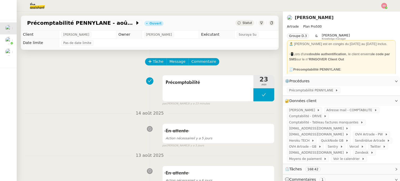
click at [242, 22] on span "Statut" at bounding box center [247, 23] width 10 height 4
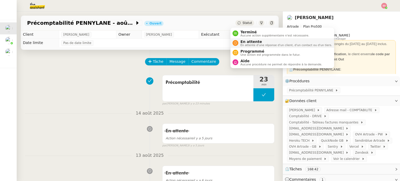
click at [250, 39] on li "En attente En attente d'une réponse d'un client, d'un contact ou d'un tiers." at bounding box center [282, 43] width 104 height 10
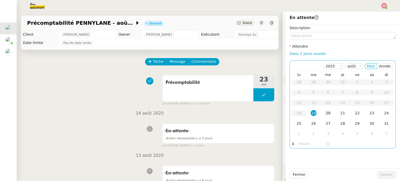
click at [326, 114] on div "20" at bounding box center [328, 113] width 6 height 6
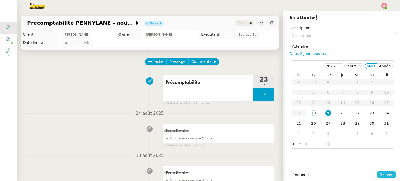
click at [380, 174] on span "Sauver" at bounding box center [386, 175] width 13 height 6
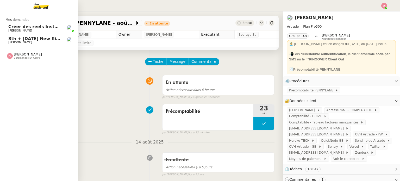
click at [30, 41] on span "Louis Frei" at bounding box center [34, 42] width 53 height 3
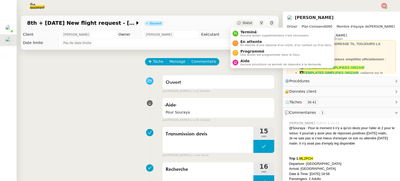
click at [237, 22] on icon at bounding box center [238, 22] width 3 height 3
click at [241, 42] on span "En attente" at bounding box center [286, 42] width 92 height 4
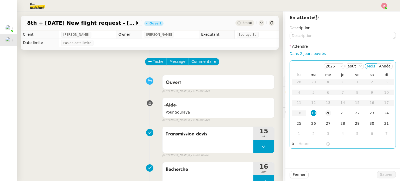
click at [325, 116] on div "20" at bounding box center [328, 113] width 6 height 6
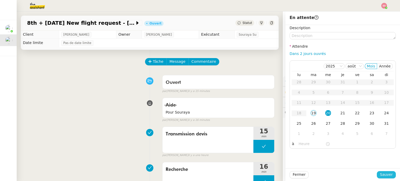
click at [385, 172] on span "Sauver" at bounding box center [386, 175] width 13 height 6
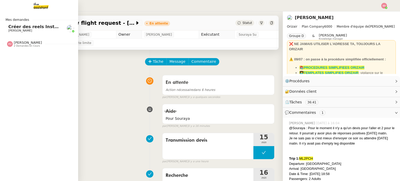
click at [28, 26] on span "Créer des reels Instagram" at bounding box center [38, 26] width 61 height 5
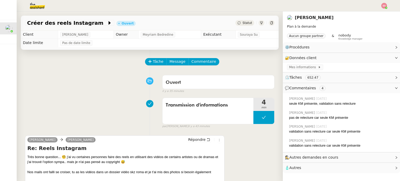
click at [383, 3] on div at bounding box center [200, 5] width 374 height 11
click at [382, 7] on img at bounding box center [384, 6] width 6 height 6
click at [372, 10] on div "Suivi Déconnexion" at bounding box center [370, 18] width 34 height 17
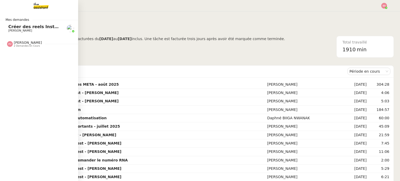
click at [45, 28] on span "Créer des reels Instagram" at bounding box center [38, 26] width 61 height 5
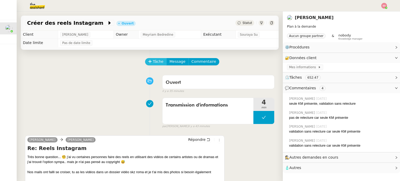
click at [154, 61] on span "Tâche" at bounding box center [158, 62] width 11 height 6
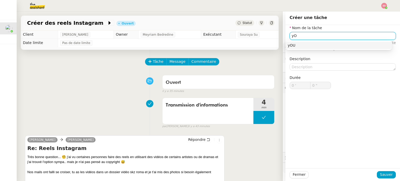
type input "y"
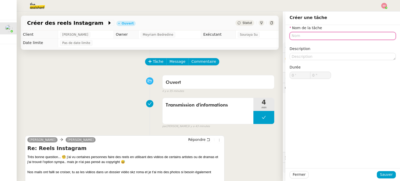
type input "y"
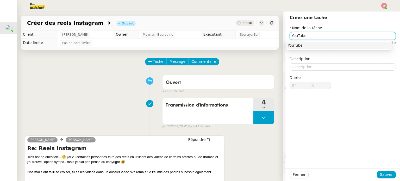
click at [335, 46] on div "YouTube" at bounding box center [339, 45] width 102 height 5
type input "YouTube"
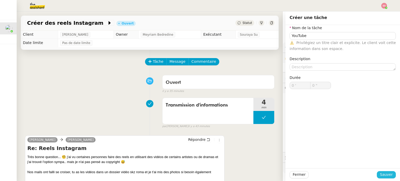
click at [385, 176] on span "Sauver" at bounding box center [386, 175] width 13 height 6
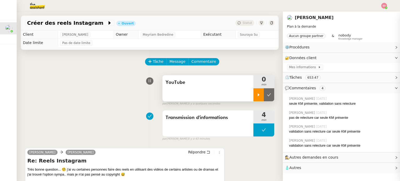
click at [256, 97] on icon at bounding box center [258, 95] width 4 height 4
click at [265, 96] on div at bounding box center [263, 94] width 21 height 13
click at [265, 96] on button at bounding box center [269, 94] width 10 height 13
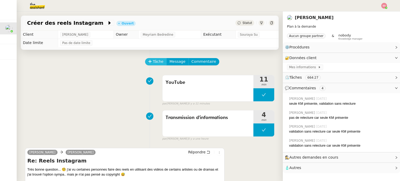
click at [148, 65] on button "Tâche" at bounding box center [156, 61] width 22 height 7
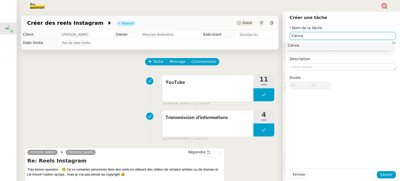
click at [298, 45] on div "Canva" at bounding box center [339, 45] width 102 height 5
type input "Canva"
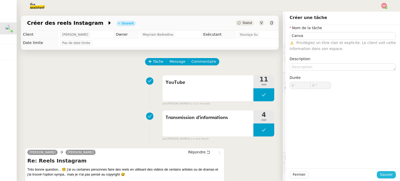
click at [388, 174] on span "Sauver" at bounding box center [386, 175] width 13 height 6
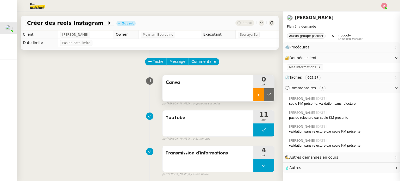
click at [253, 99] on div at bounding box center [258, 94] width 10 height 13
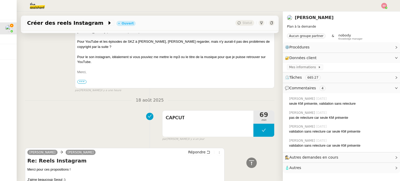
scroll to position [339, 0]
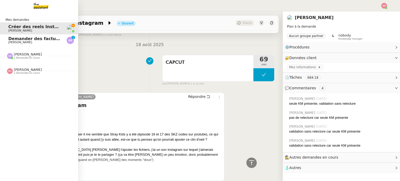
click at [17, 40] on span "Demander des factures pour SARL 2TLR et ACCATEA" at bounding box center [69, 38] width 123 height 5
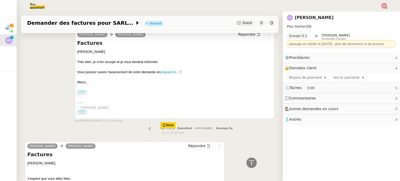
scroll to position [152, 0]
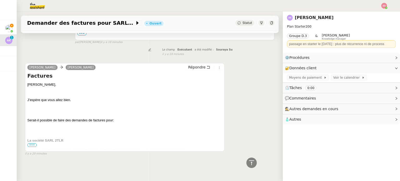
click at [34, 143] on span "•••" at bounding box center [31, 145] width 9 height 4
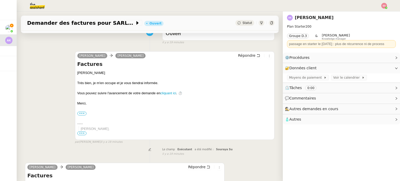
scroll to position [0, 0]
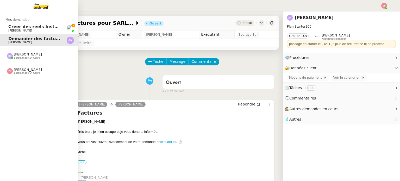
drag, startPoint x: 28, startPoint y: 29, endPoint x: 152, endPoint y: 52, distance: 125.8
click at [28, 29] on span "Frédérique Albert" at bounding box center [20, 30] width 24 height 3
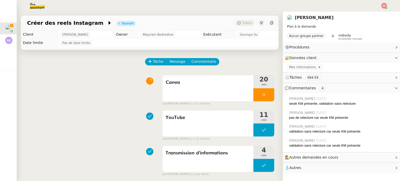
click at [386, 4] on img at bounding box center [384, 6] width 6 height 6
click at [375, 14] on li "Suivi" at bounding box center [370, 14] width 34 height 7
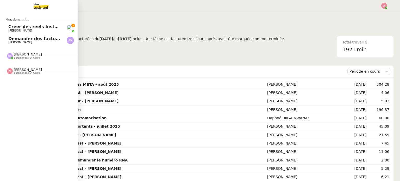
click at [28, 31] on span "Frédérique Albert" at bounding box center [20, 30] width 24 height 3
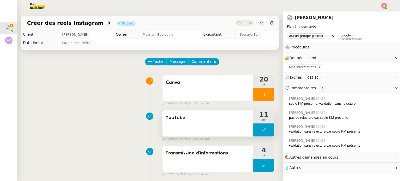
click at [257, 131] on button at bounding box center [263, 129] width 21 height 13
click at [258, 131] on icon at bounding box center [259, 130] width 2 height 3
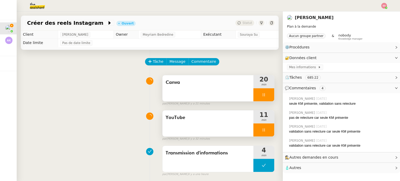
click at [266, 96] on div at bounding box center [263, 94] width 21 height 13
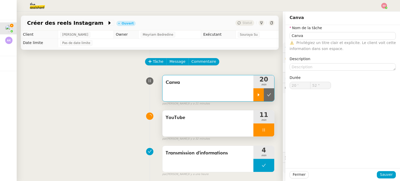
click at [267, 96] on icon at bounding box center [269, 95] width 4 height 4
type input "Canva"
type input "20 '"
type input "52 ""
type input "Canva"
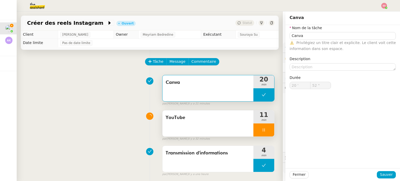
type input "20 '"
type input "52 ""
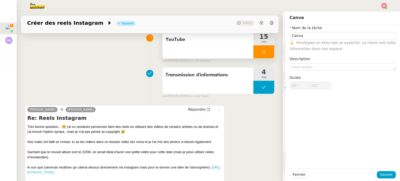
scroll to position [130, 0]
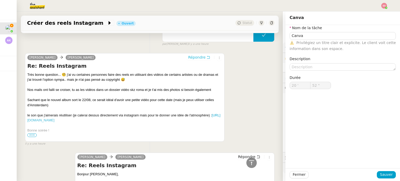
click at [191, 59] on span "Répondre" at bounding box center [196, 57] width 17 height 5
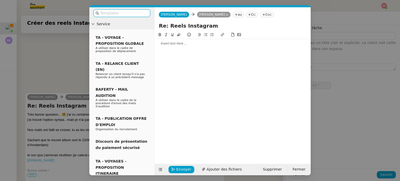
type input "Canva"
type input "20 '"
type input "52 ""
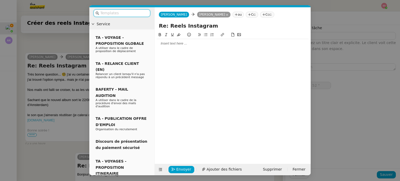
type input "Canva"
type input "20 '"
type input "52 ""
click at [160, 47] on div at bounding box center [233, 43] width 152 height 9
type input "Canva"
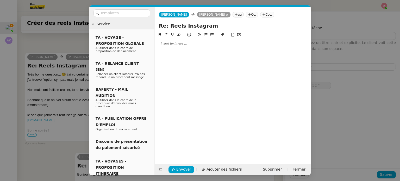
type input "20 '"
type input "52 ""
type input "Canva"
type input "20 '"
type input "52 ""
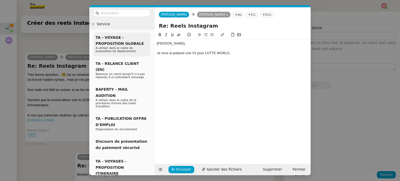
scroll to position [196, 0]
click at [208, 34] on button at bounding box center [206, 35] width 6 height 6
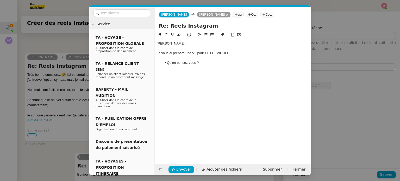
scroll to position [212, 0]
drag, startPoint x: 237, startPoint y: 56, endPoint x: 193, endPoint y: 54, distance: 44.1
click at [193, 54] on div "Frédérique, Je vous ai préparé une V2 pour LOTTE WORLD. Qu'en pensez-vous ? Mer…" at bounding box center [233, 58] width 152 height 38
click at [224, 36] on button at bounding box center [222, 35] width 6 height 6
paste input "https://drive.google.com/file/d/1ru5InQNr1p_XnZnKSArgsv09u1JGB0WO/view?usp=driv…"
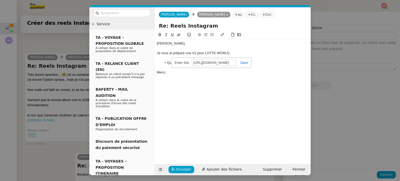
scroll to position [0, 99]
type input "https://drive.google.com/file/d/1ru5InQNr1p_XnZnKSArgsv09u1JGB0WO/view?usp=driv…"
click at [242, 62] on link at bounding box center [242, 63] width 12 height 4
click at [258, 83] on div "Frédérique, Je vous ai préparé une V2 pour LOTTE WORLD. Qu'en pensez-vous ? Mer…" at bounding box center [233, 94] width 152 height 124
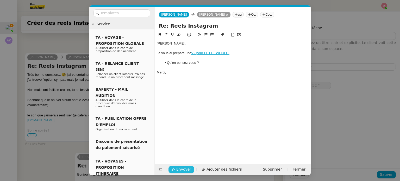
click at [189, 167] on button "Envoyer" at bounding box center [181, 169] width 26 height 7
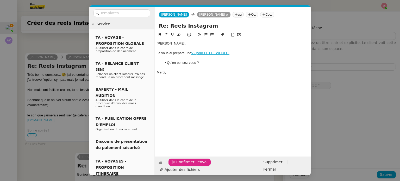
click at [189, 165] on span "Confirmer l'envoi" at bounding box center [191, 162] width 31 height 6
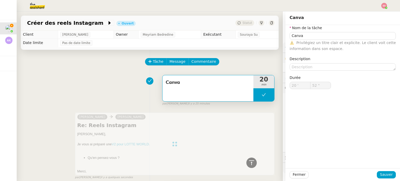
type input "Canva"
type input "20 '"
type input "52 ""
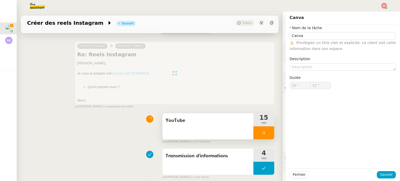
scroll to position [104, 0]
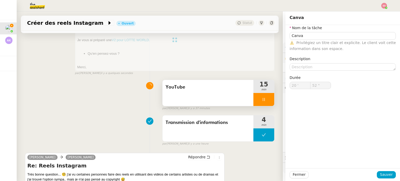
click at [263, 102] on div at bounding box center [263, 99] width 21 height 13
click at [267, 102] on icon at bounding box center [269, 99] width 4 height 4
type input "Canva"
type input "20 '"
type input "52 ""
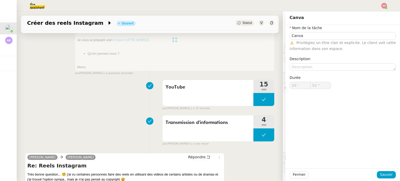
type input "Canva"
type input "20 '"
type input "52 ""
type input "Canva"
type input "20 '"
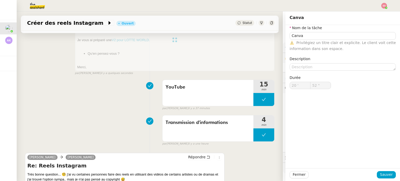
type input "52 ""
type input "Canva"
type input "20 '"
type input "52 ""
click at [384, 5] on img at bounding box center [384, 6] width 6 height 6
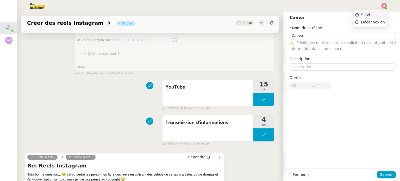
click at [377, 16] on li "Suivi" at bounding box center [370, 14] width 34 height 7
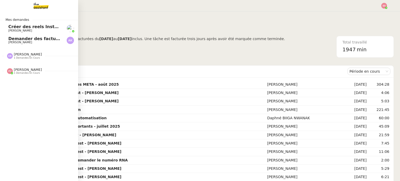
click at [21, 28] on span "Créer des reels Instagram" at bounding box center [38, 26] width 61 height 5
